Goal: Navigation & Orientation: Find specific page/section

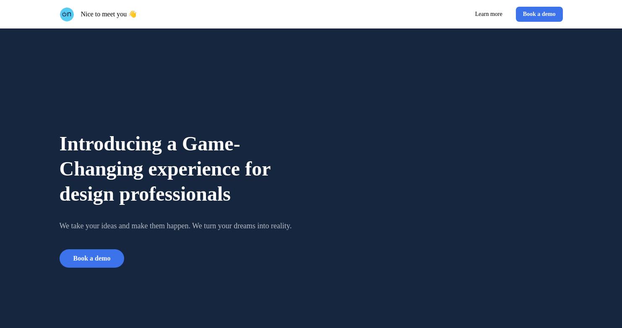
click at [328, 151] on img at bounding box center [442, 200] width 242 height 242
